Goal: Task Accomplishment & Management: Use online tool/utility

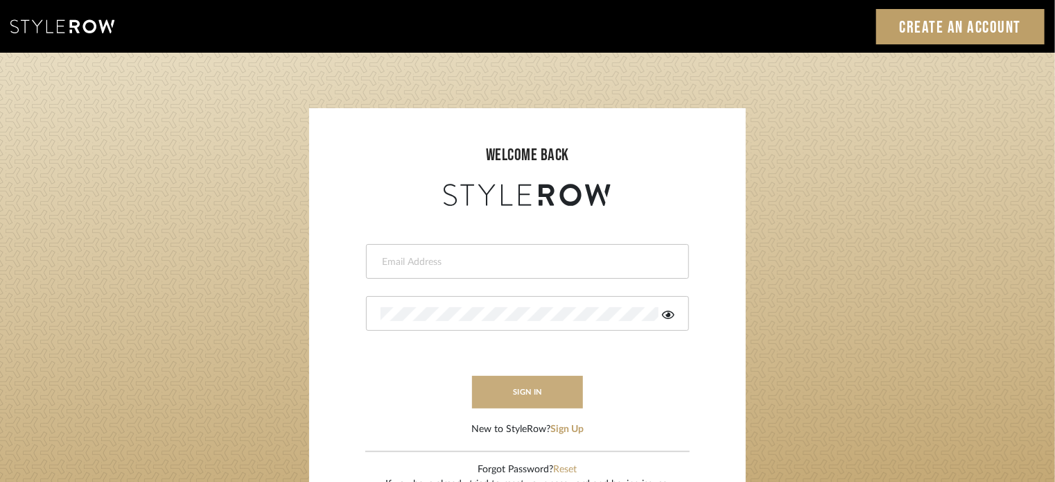
type input "lisaf@fontaine-ds.com"
click at [523, 386] on button "sign in" at bounding box center [527, 392] width 111 height 33
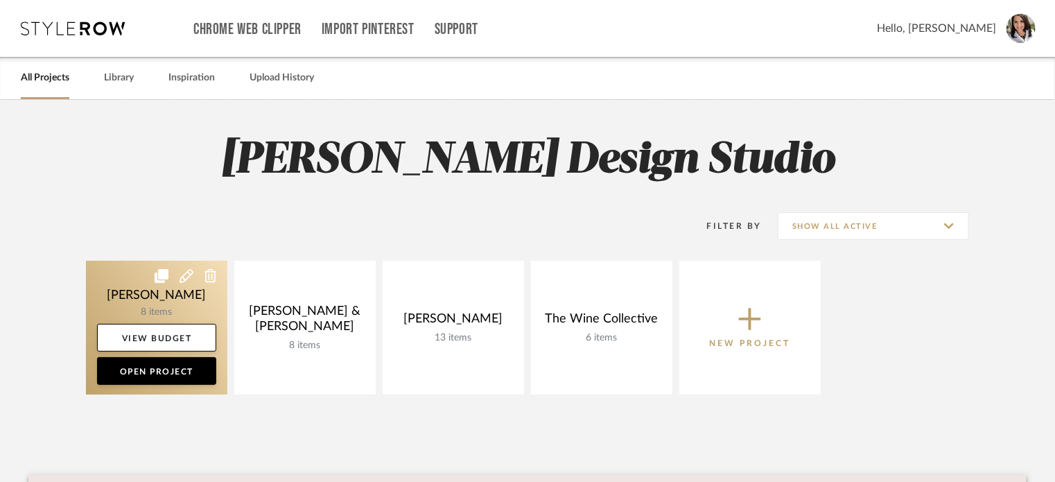
click at [134, 295] on link at bounding box center [156, 328] width 141 height 134
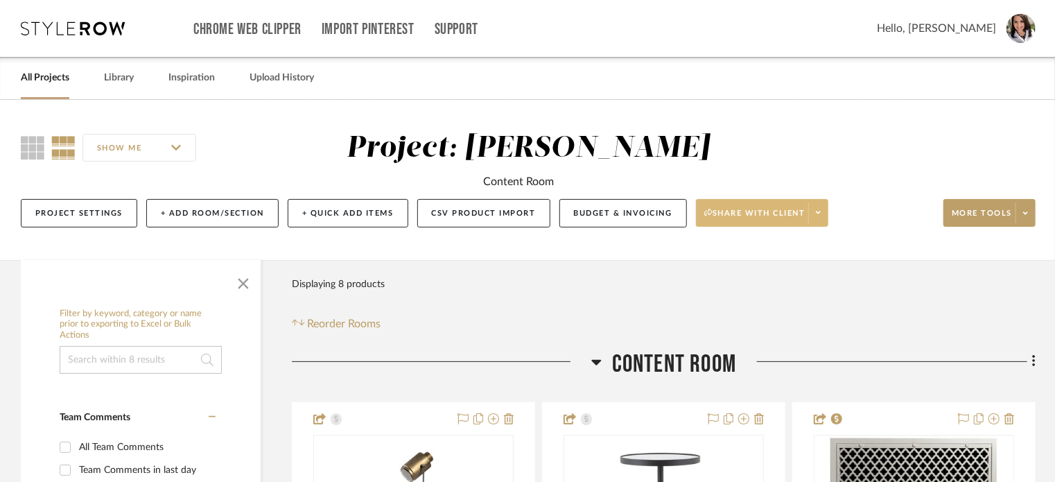
click at [822, 219] on span at bounding box center [817, 212] width 19 height 21
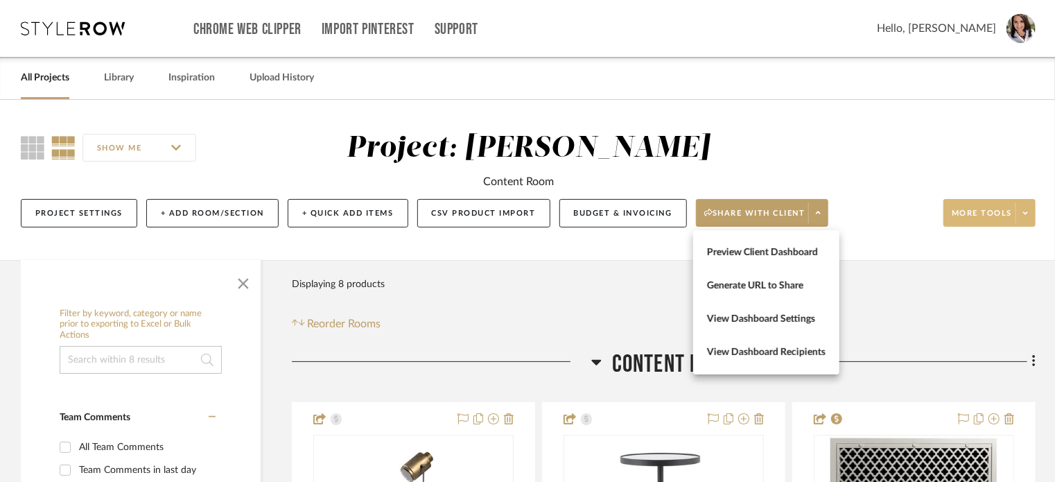
drag, startPoint x: 845, startPoint y: 197, endPoint x: 981, endPoint y: 202, distance: 135.2
click at [851, 197] on div at bounding box center [527, 241] width 1055 height 482
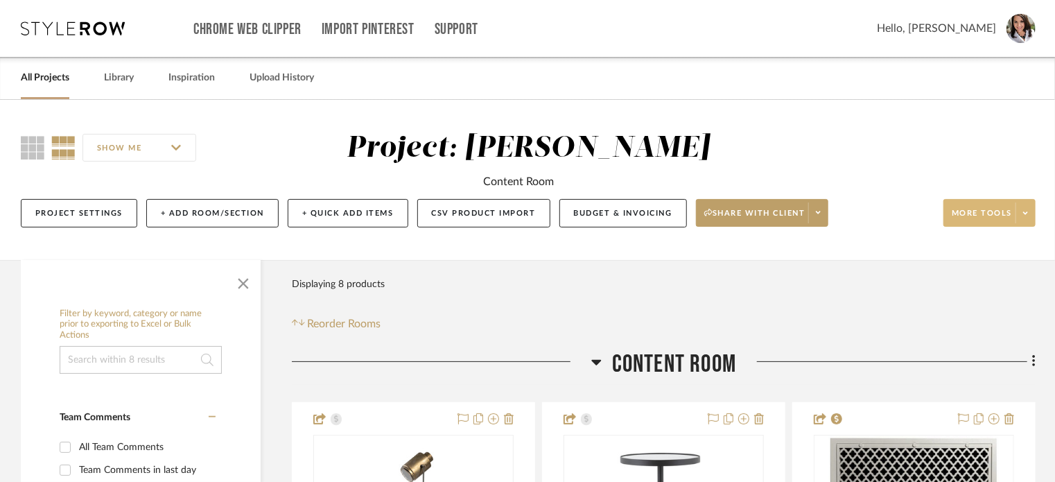
click at [1034, 211] on span at bounding box center [1024, 212] width 19 height 21
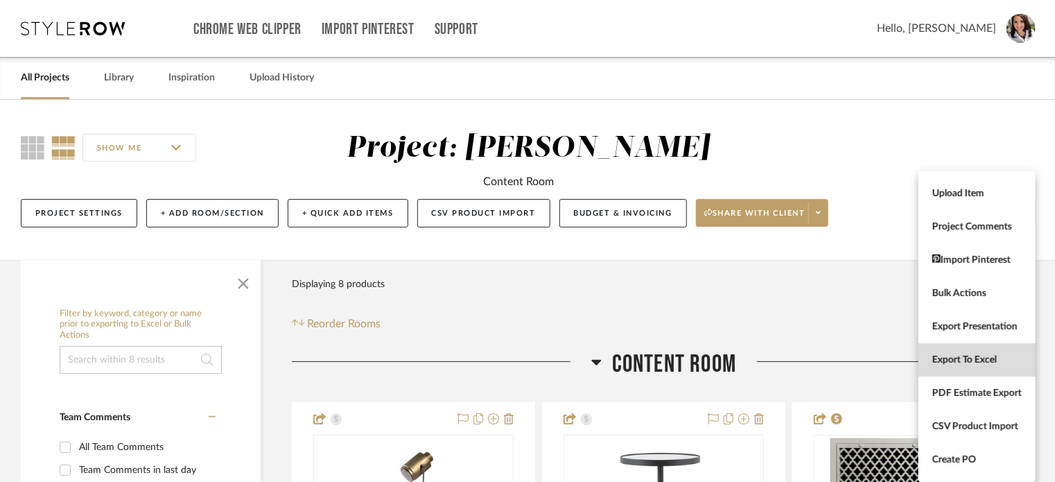
click at [972, 367] on button "Export To Excel" at bounding box center [976, 359] width 117 height 33
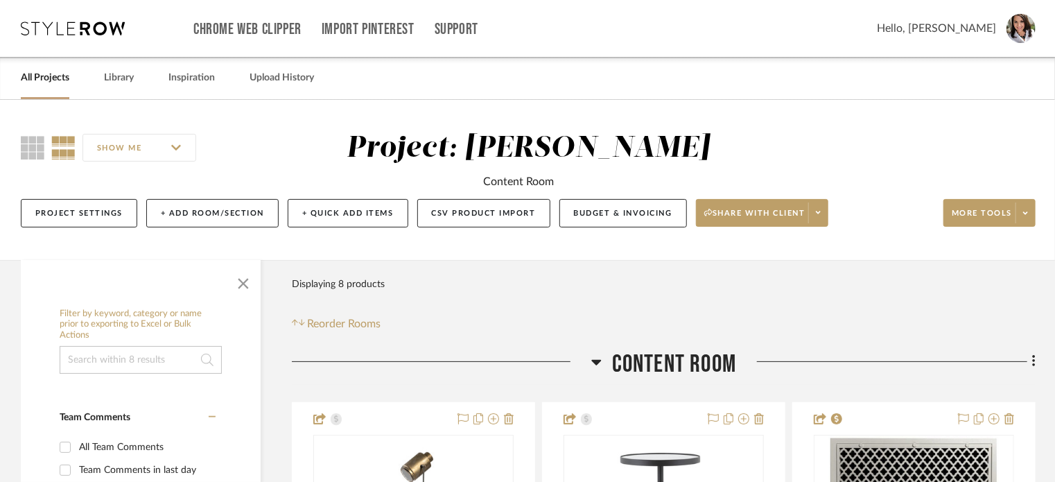
click at [984, 32] on span "Hello, Lisa" at bounding box center [936, 28] width 119 height 17
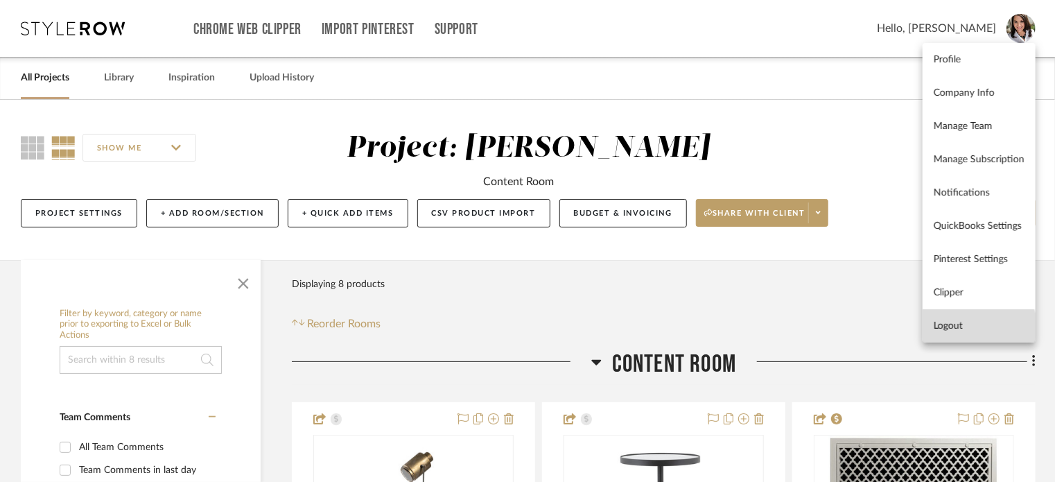
click at [963, 333] on button "Logout" at bounding box center [978, 325] width 113 height 33
